Goal: Information Seeking & Learning: Learn about a topic

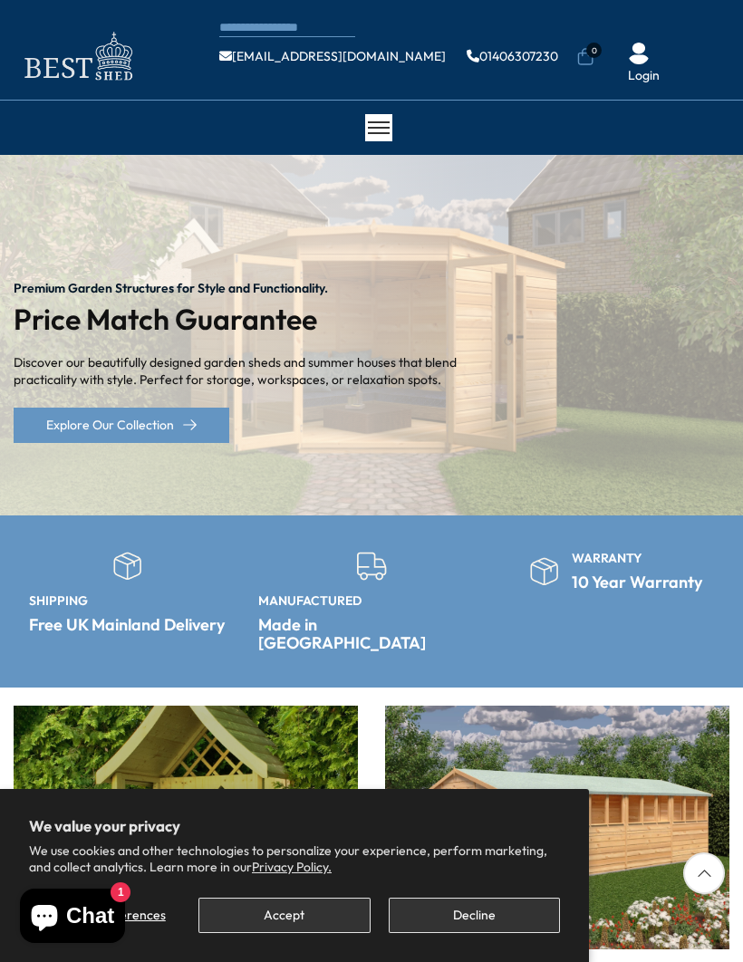
click at [307, 919] on button "Accept" at bounding box center [283, 915] width 171 height 35
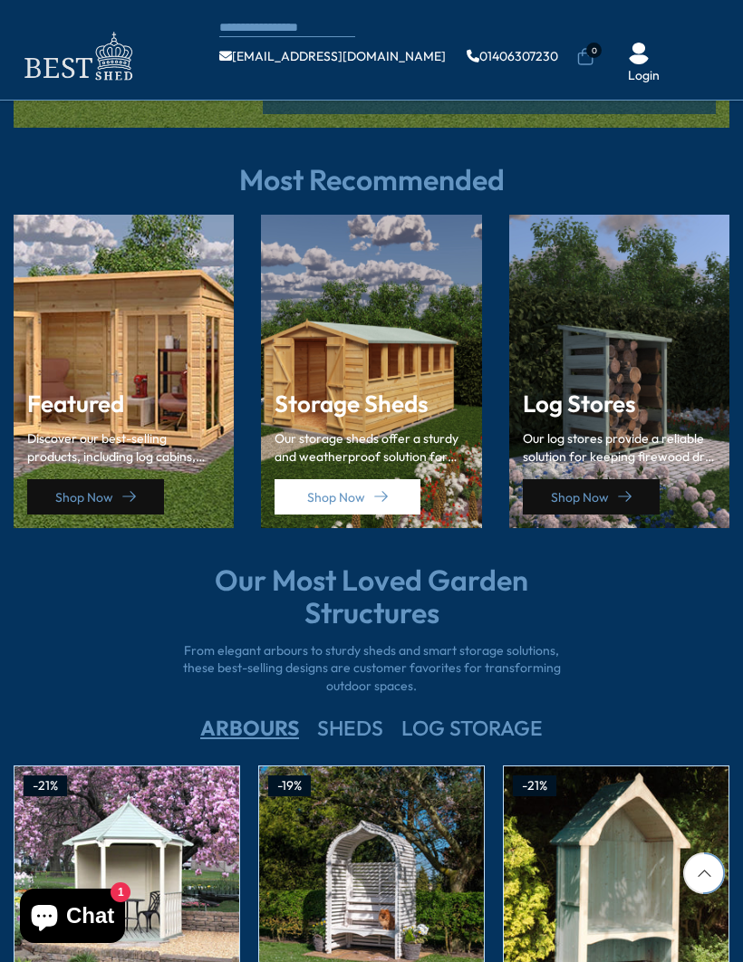
scroll to position [2217, 0]
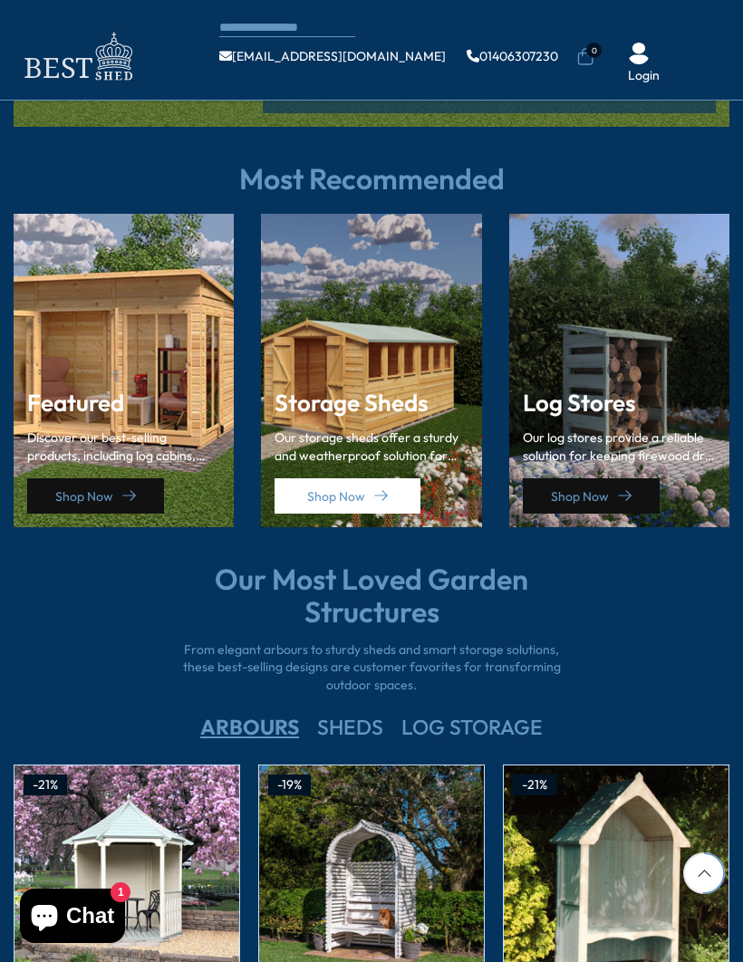
click at [168, 429] on p "Discover our best-selling products, including log cabins, sheds, and storage so…" at bounding box center [123, 446] width 193 height 35
click at [152, 478] on link "Shop Now" at bounding box center [95, 495] width 137 height 35
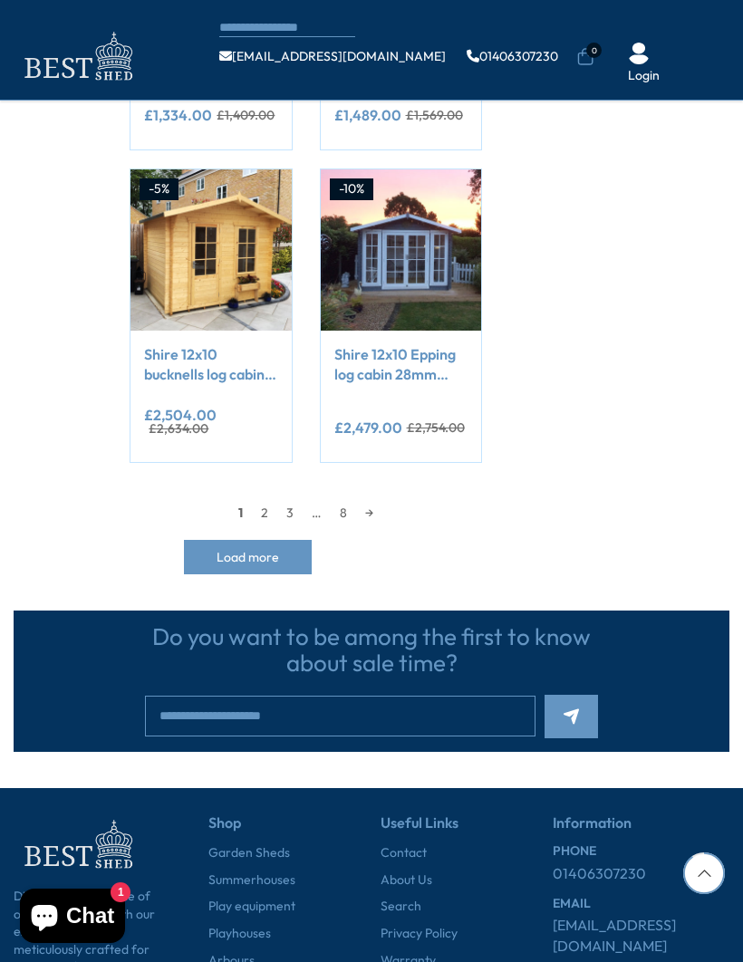
click at [264, 499] on link "2" at bounding box center [264, 512] width 25 height 27
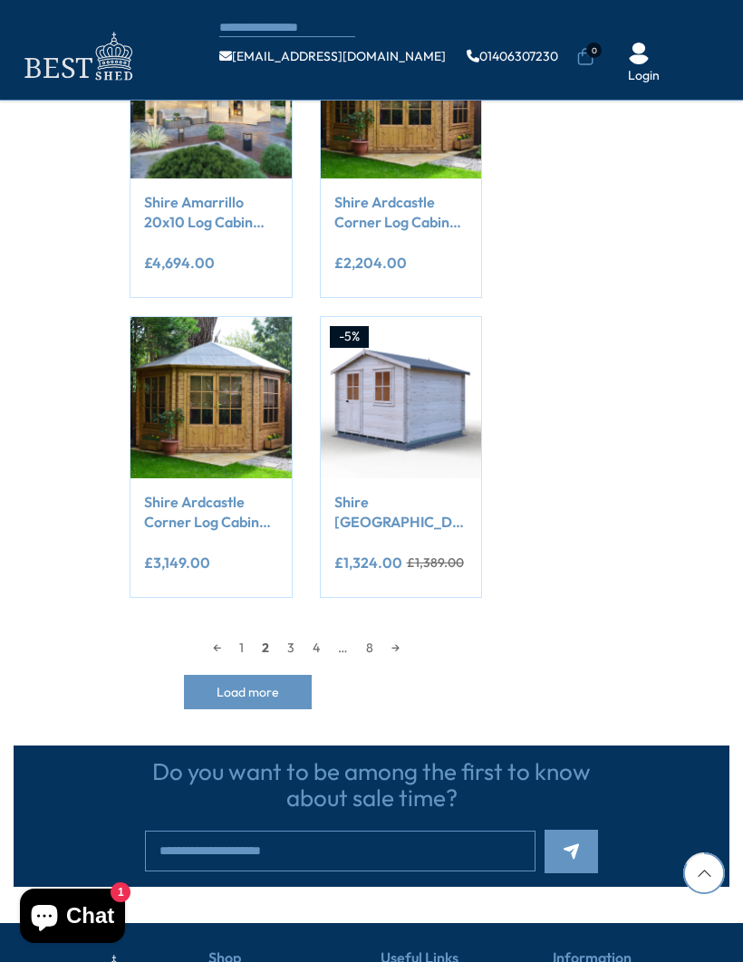
scroll to position [1556, 0]
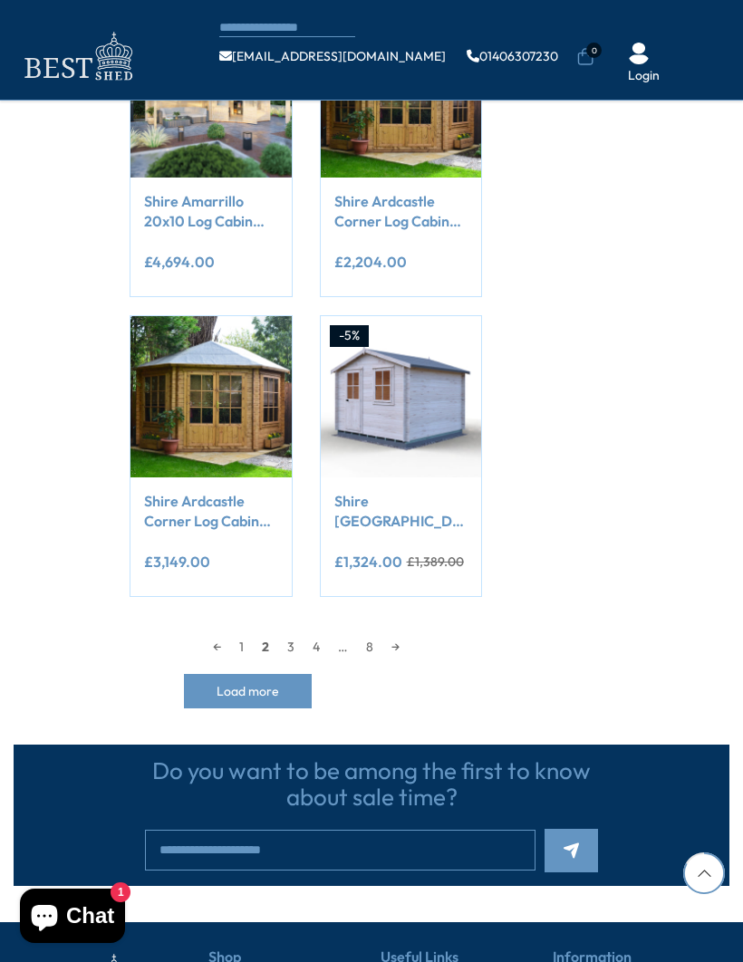
click at [298, 633] on link "3" at bounding box center [290, 646] width 25 height 27
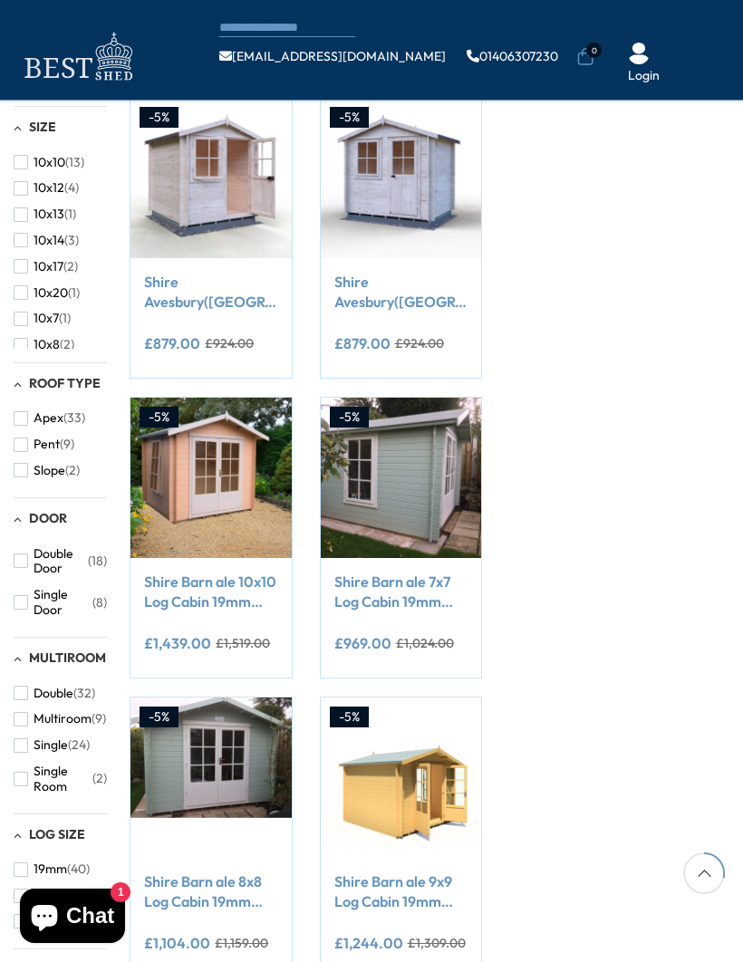
scroll to position [539, 0]
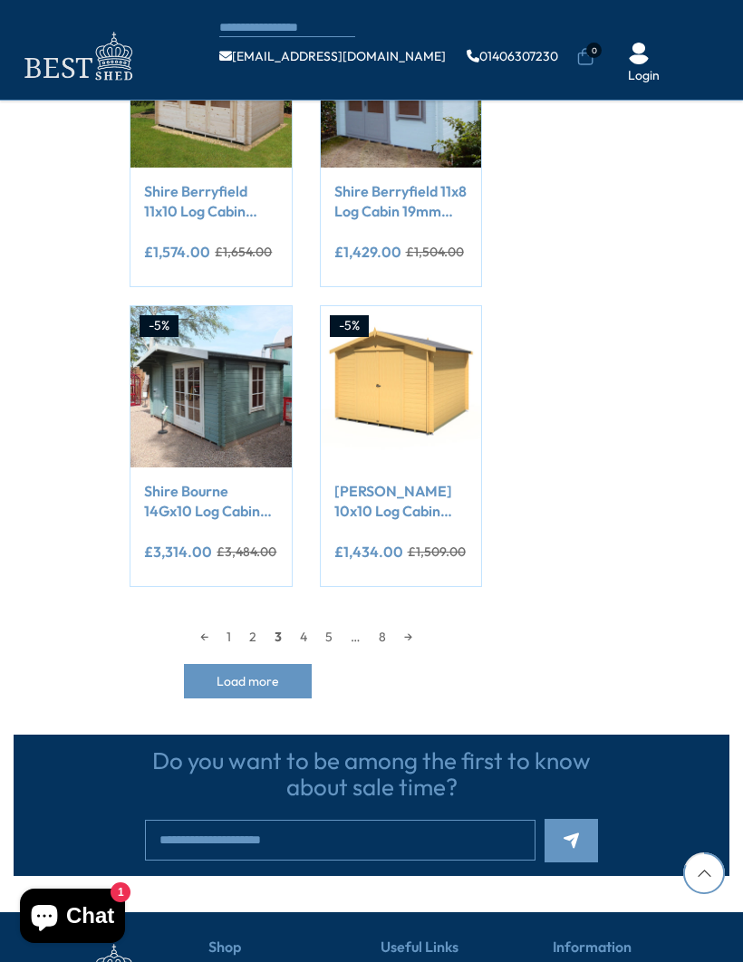
click at [300, 640] on link "4" at bounding box center [303, 636] width 25 height 27
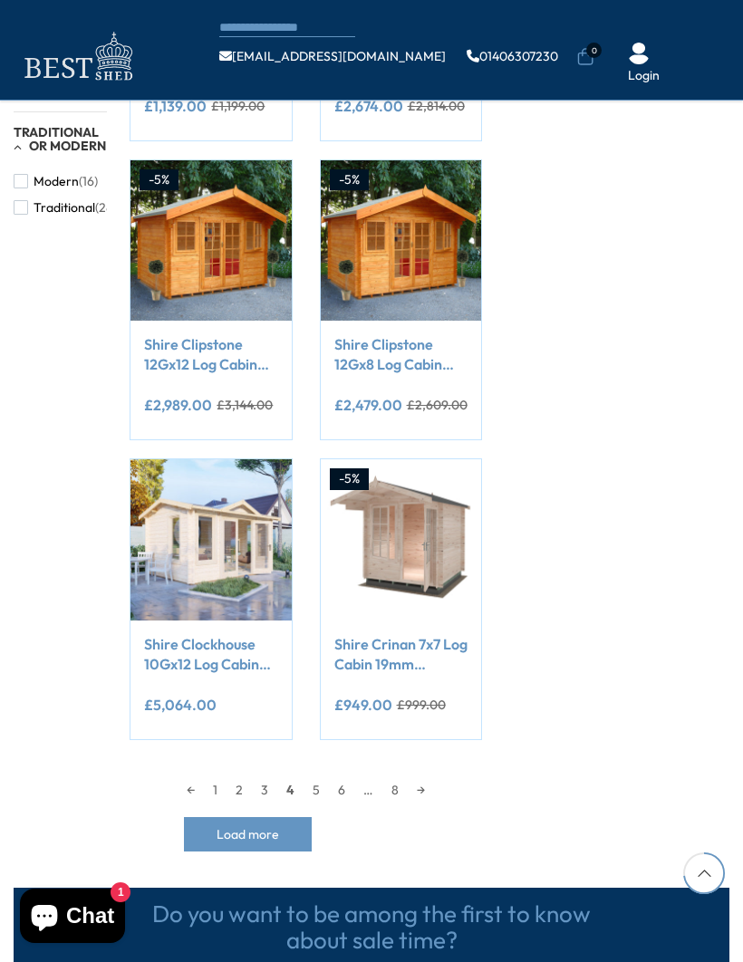
scroll to position [1381, 0]
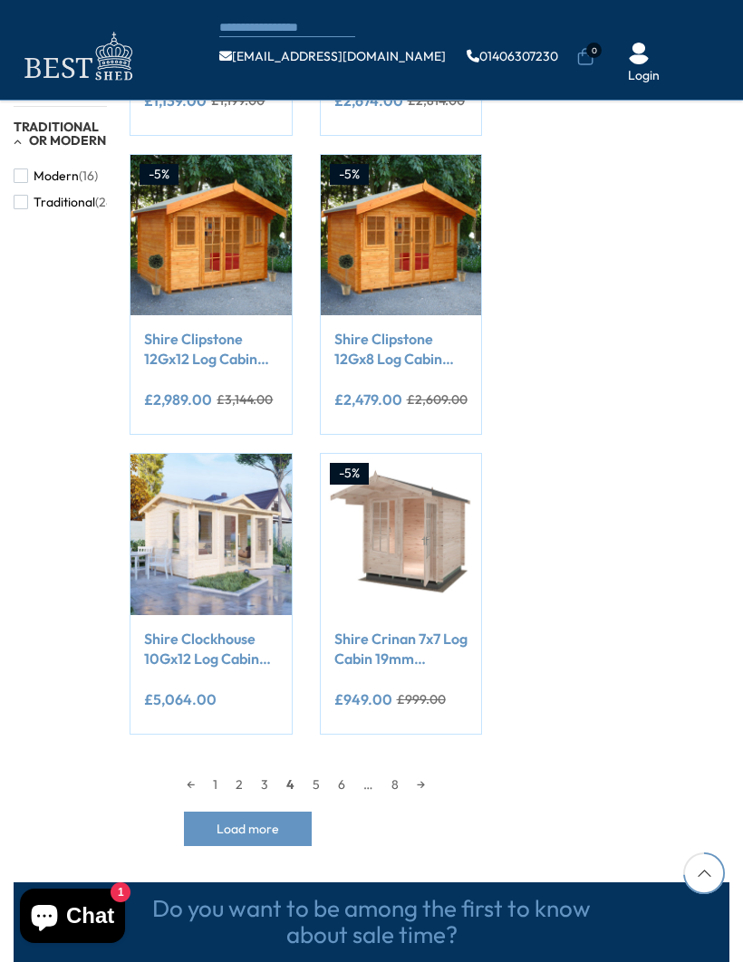
click at [327, 771] on link "5" at bounding box center [315, 784] width 25 height 27
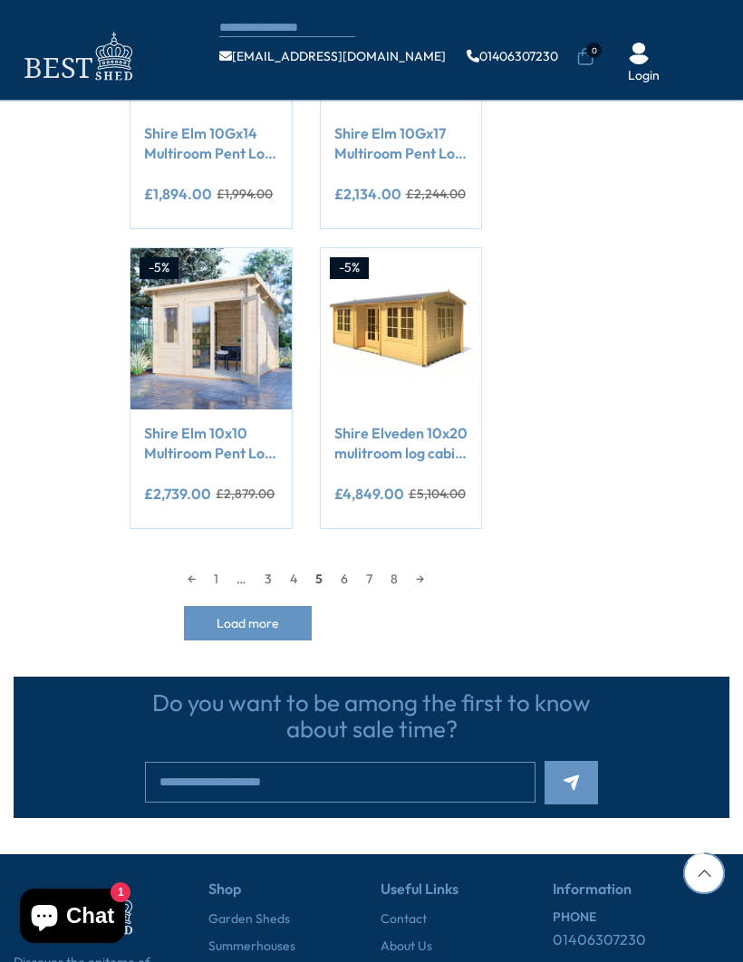
scroll to position [1587, 0]
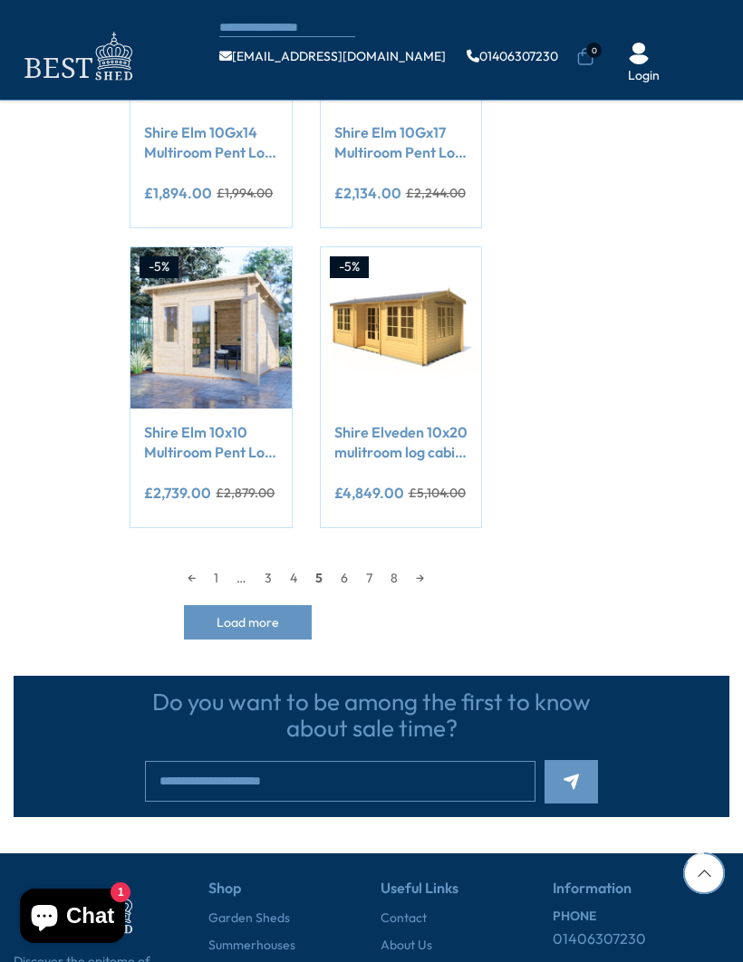
click at [373, 573] on link "7" at bounding box center [369, 577] width 24 height 27
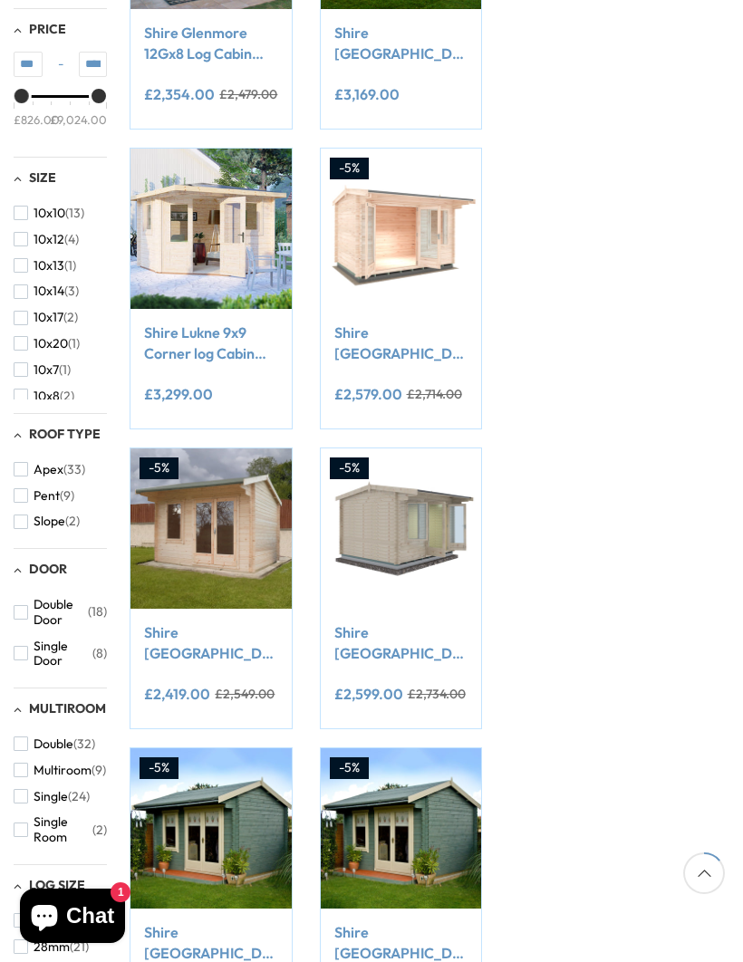
scroll to position [226, 0]
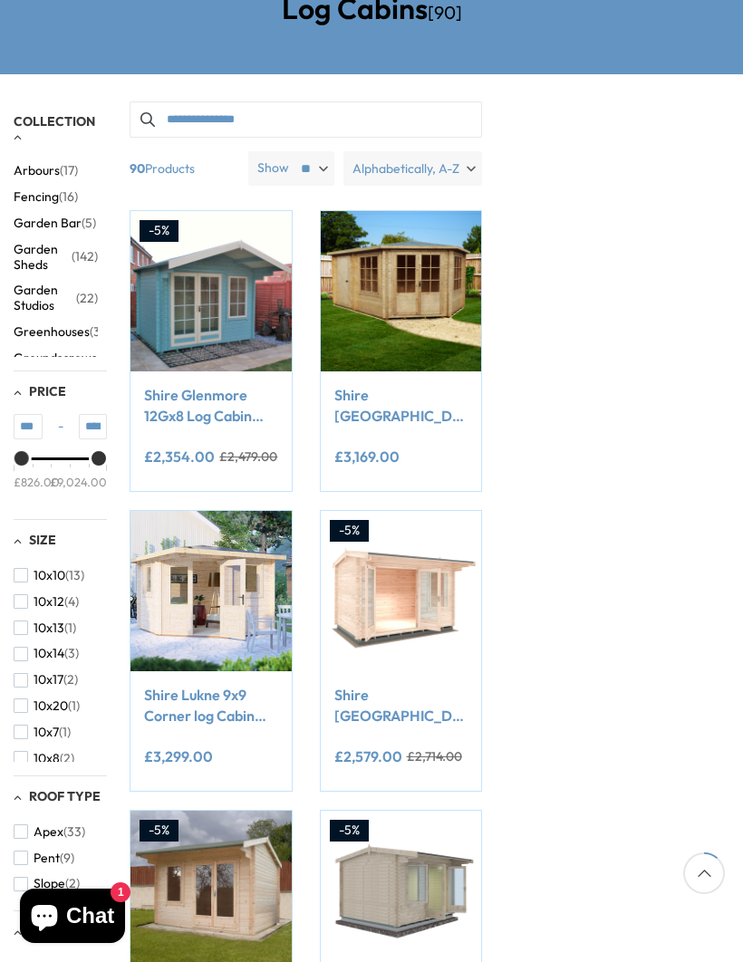
click at [41, 247] on span "Garden Sheds" at bounding box center [43, 257] width 58 height 31
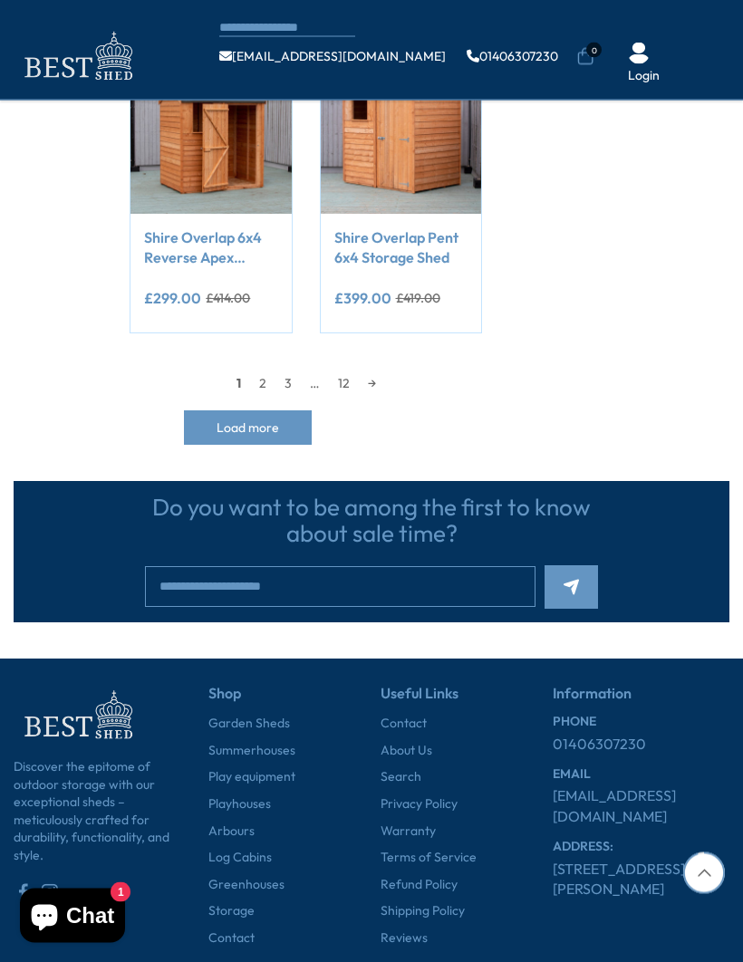
scroll to position [1784, 0]
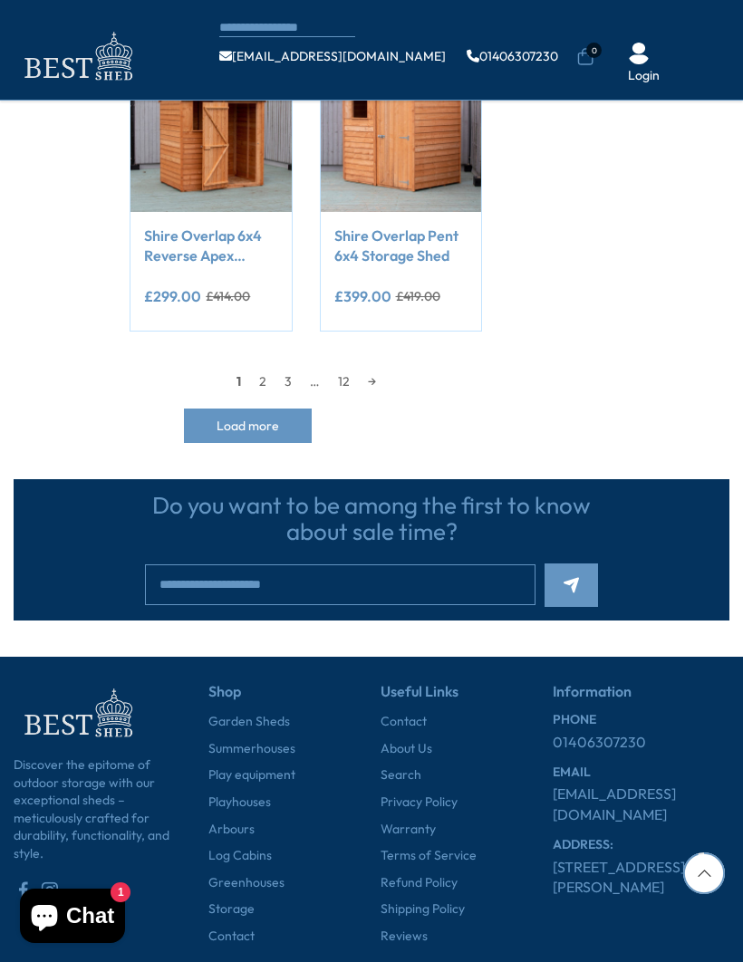
click at [264, 377] on link "2" at bounding box center [262, 381] width 25 height 27
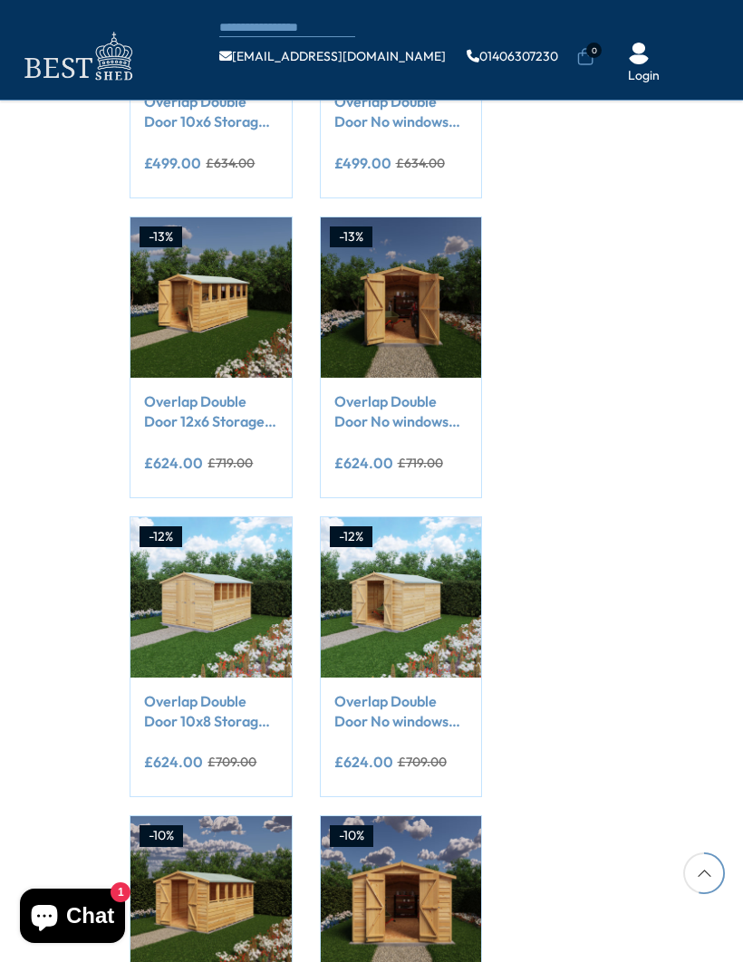
scroll to position [1016, 0]
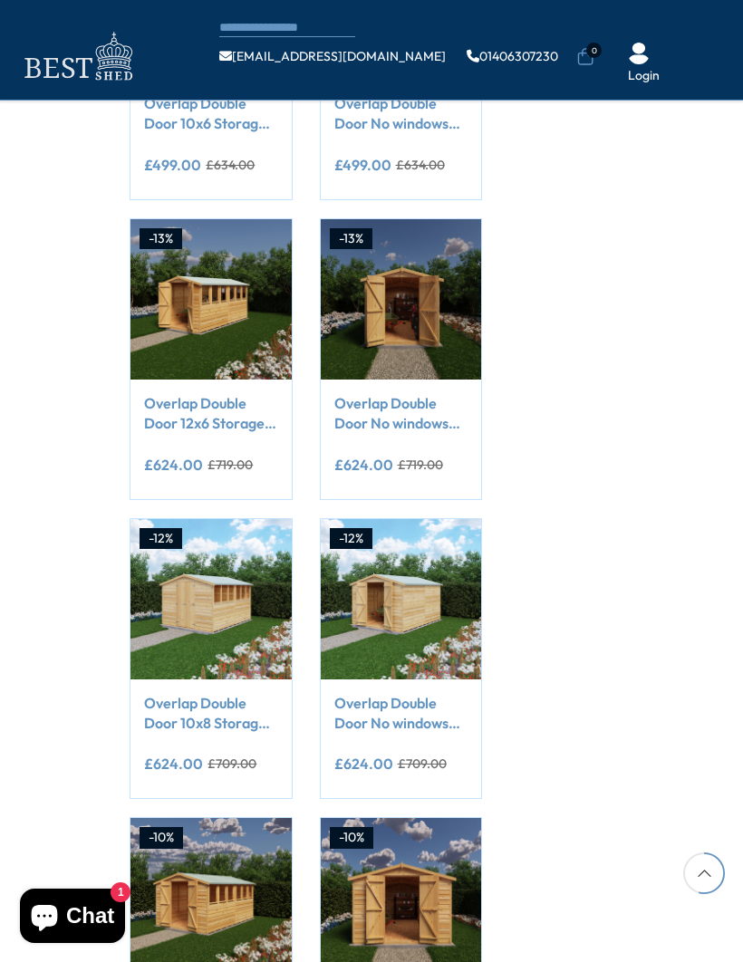
click at [236, 589] on img at bounding box center [210, 599] width 160 height 160
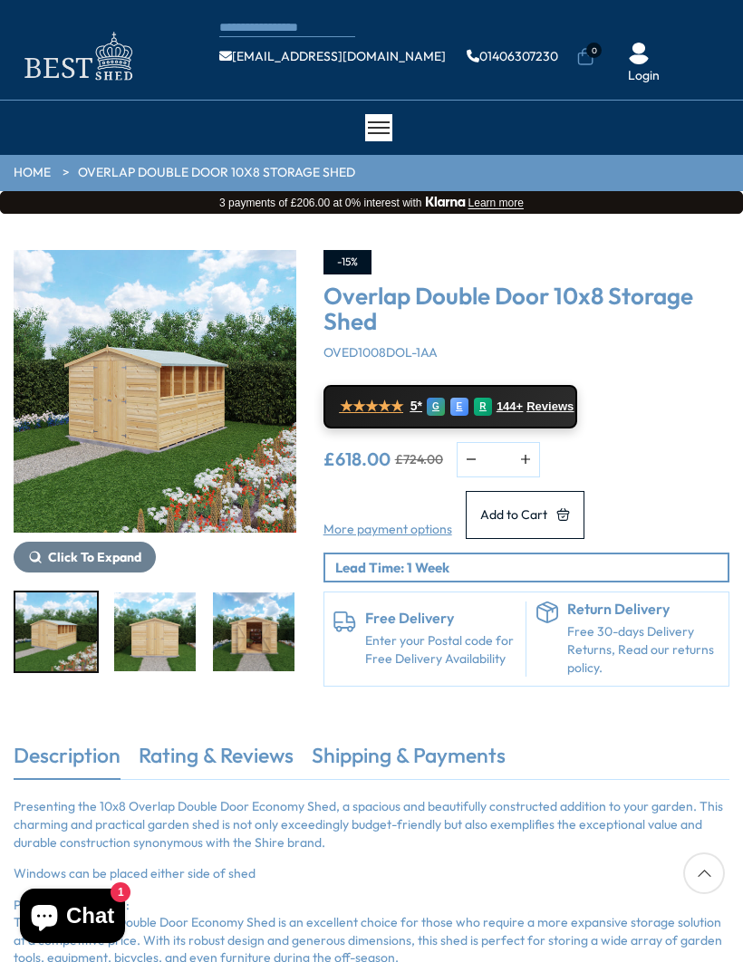
click at [235, 461] on img "1 / 21" at bounding box center [155, 391] width 283 height 283
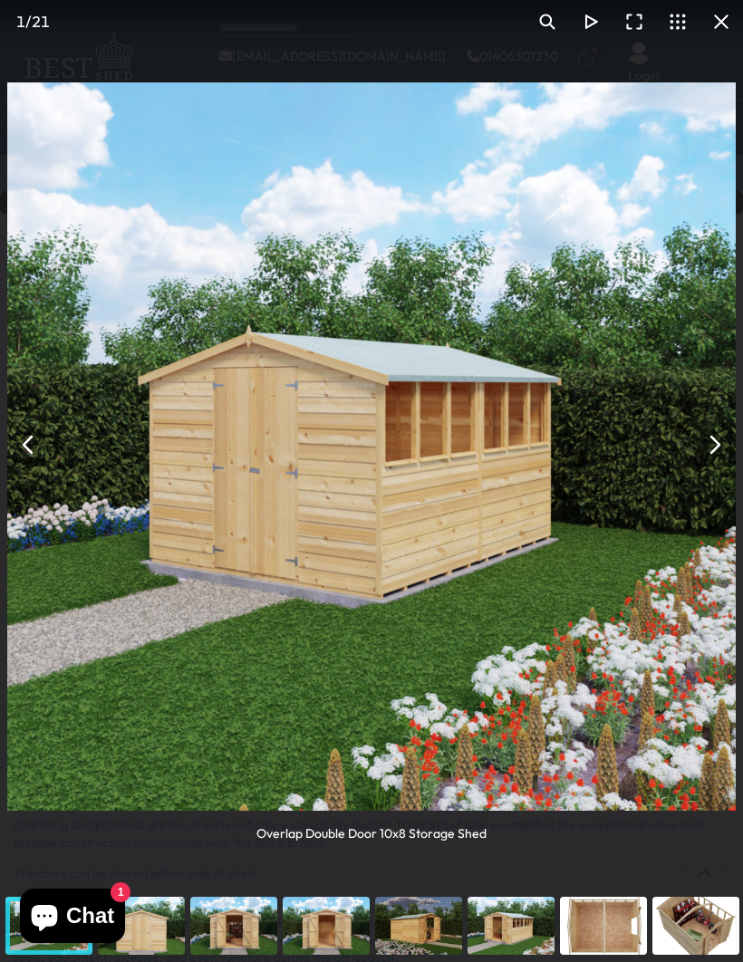
click at [722, 438] on button "You can close this modal content with the ESC key" at bounding box center [713, 444] width 43 height 43
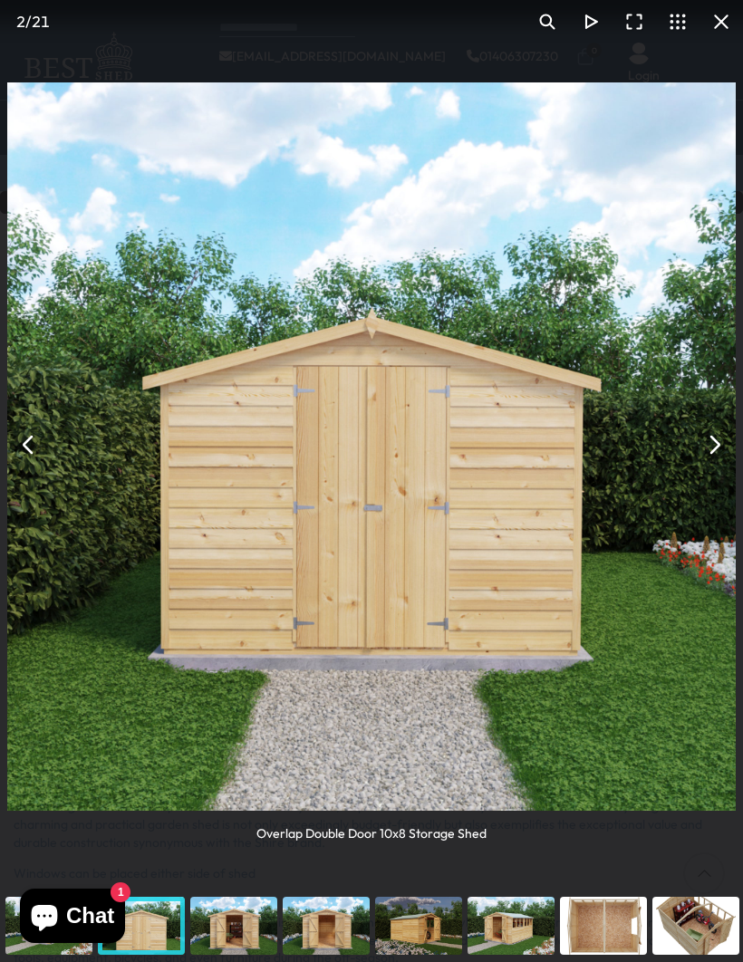
click at [722, 427] on button "You can close this modal content with the ESC key" at bounding box center [713, 444] width 43 height 43
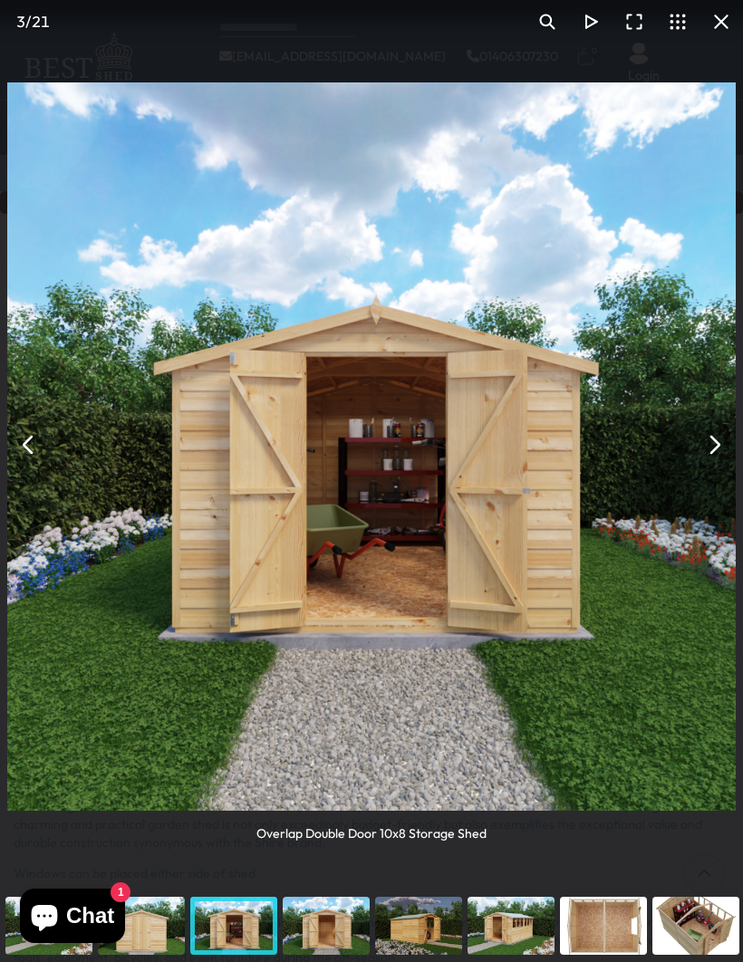
click at [722, 435] on button "You can close this modal content with the ESC key" at bounding box center [713, 444] width 43 height 43
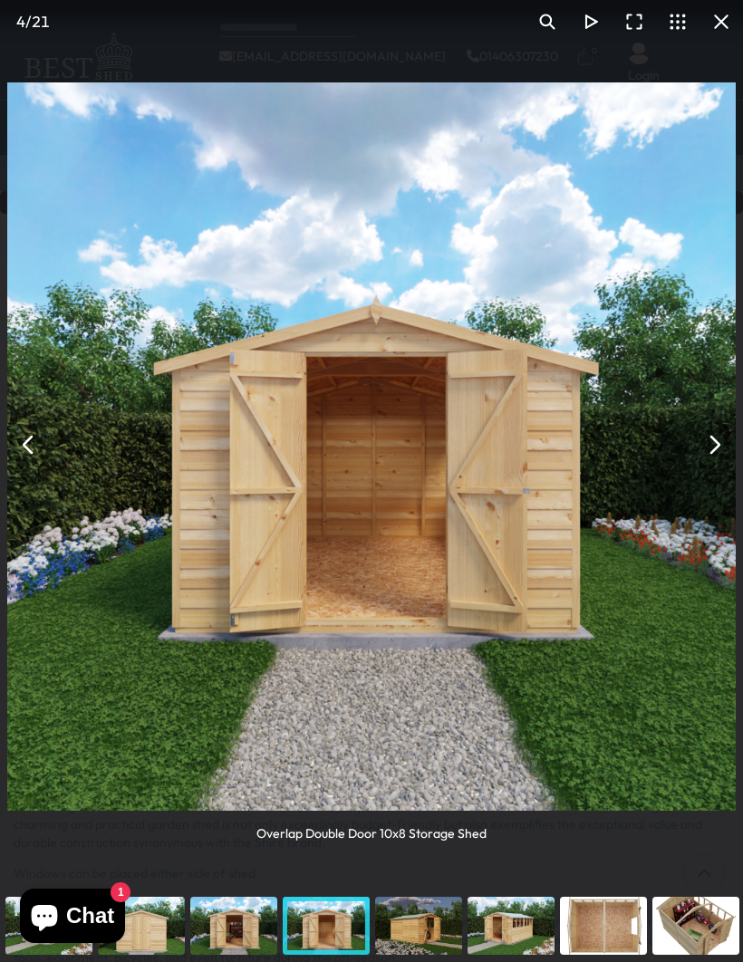
click at [716, 428] on button "You can close this modal content with the ESC key" at bounding box center [713, 444] width 43 height 43
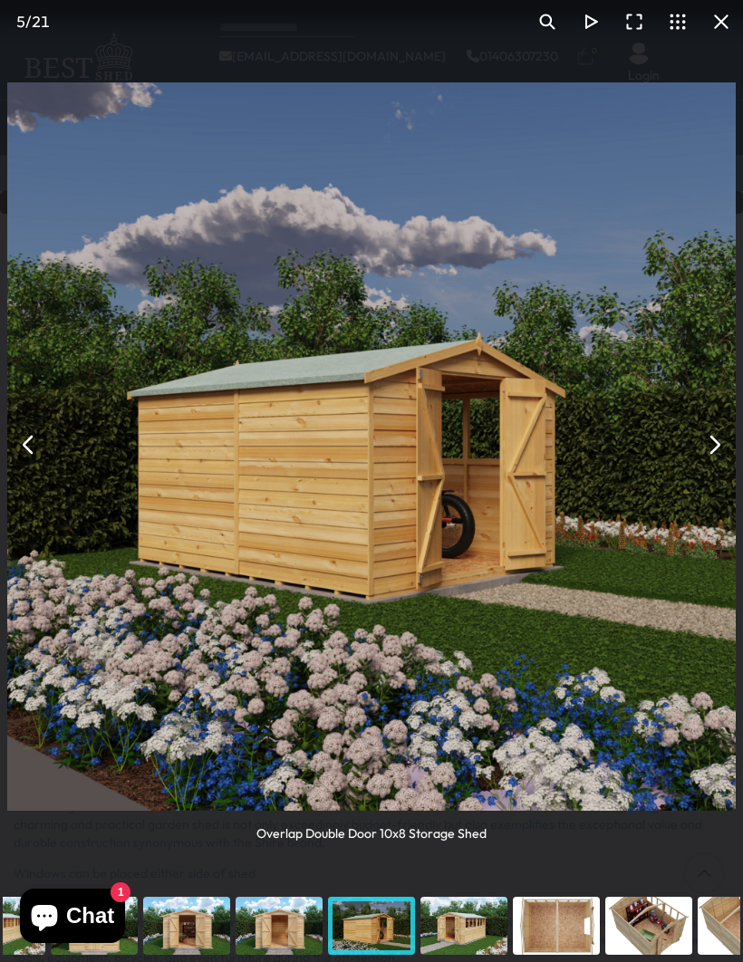
click at [717, 428] on button "You can close this modal content with the ESC key" at bounding box center [713, 444] width 43 height 43
